Goal: Entertainment & Leisure: Consume media (video, audio)

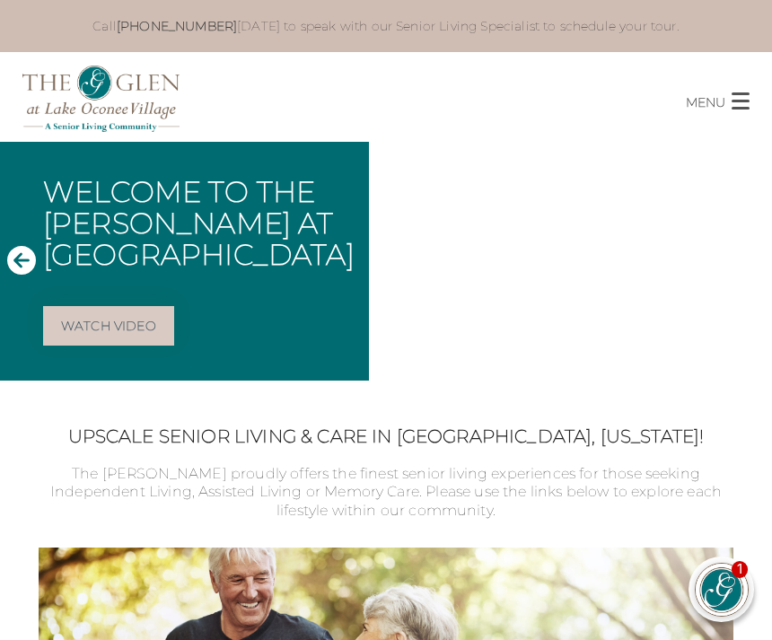
click at [118, 331] on link "Watch Video" at bounding box center [108, 325] width 131 height 39
click at [734, 97] on span "button" at bounding box center [740, 100] width 18 height 17
click at [733, 98] on span "button" at bounding box center [740, 100] width 18 height 17
click at [741, 102] on span "button" at bounding box center [740, 101] width 18 height 3
click at [740, 91] on button "MENU CLOSE" at bounding box center [728, 95] width 86 height 34
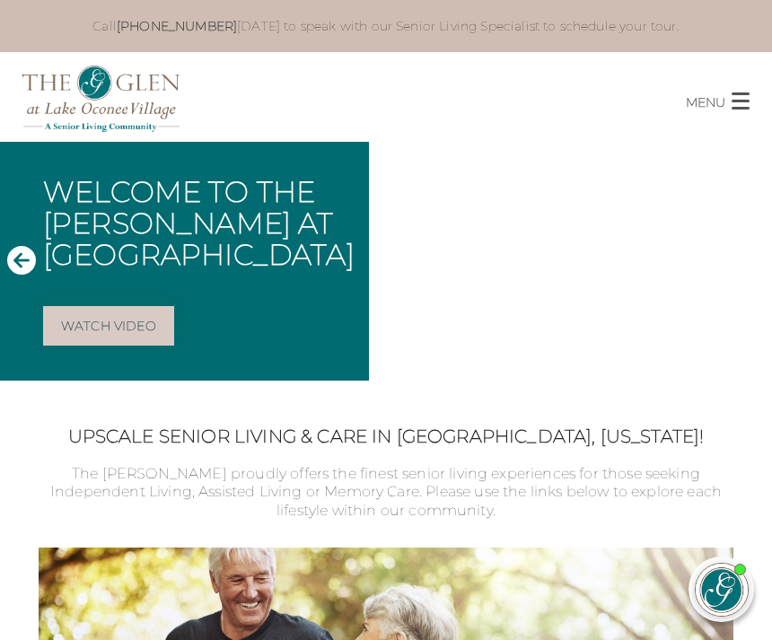
click at [741, 104] on span "button" at bounding box center [740, 100] width 18 height 17
click at [711, 109] on p "MENU" at bounding box center [704, 102] width 39 height 21
click at [723, 110] on p "MENU" at bounding box center [704, 102] width 39 height 21
click at [724, 109] on p "MENU" at bounding box center [704, 102] width 39 height 21
